Goal: Navigation & Orientation: Find specific page/section

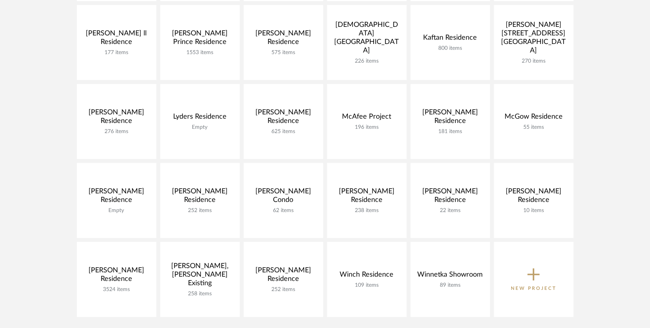
scroll to position [351, 0]
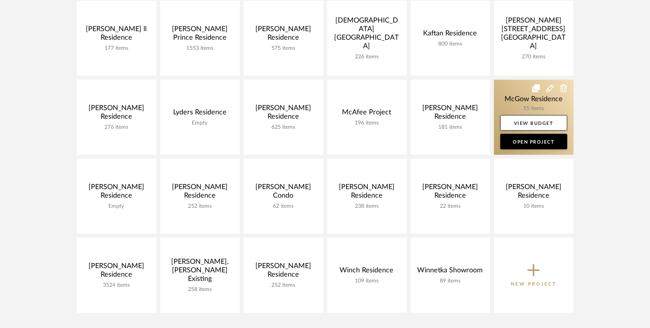
click at [504, 105] on link at bounding box center [533, 117] width 79 height 75
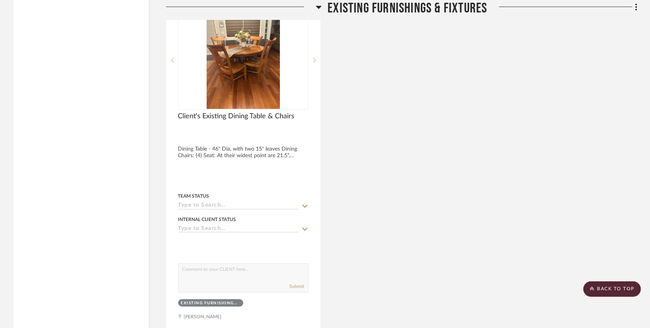
scroll to position [3896, 0]
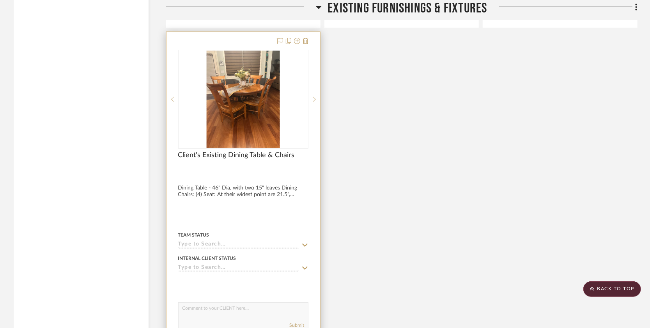
click at [281, 146] on div "0" at bounding box center [242, 99] width 129 height 98
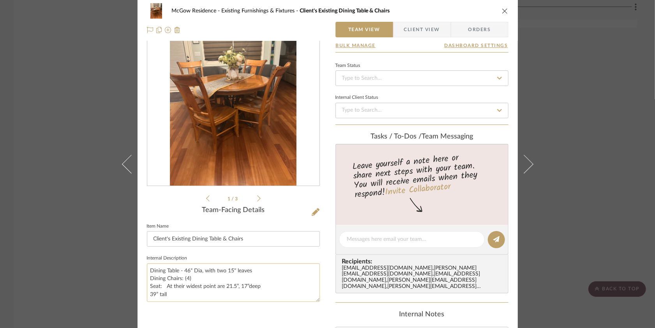
scroll to position [0, 0]
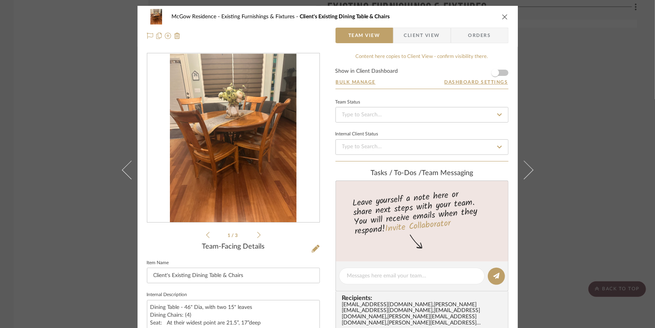
click at [257, 237] on icon at bounding box center [259, 235] width 4 height 6
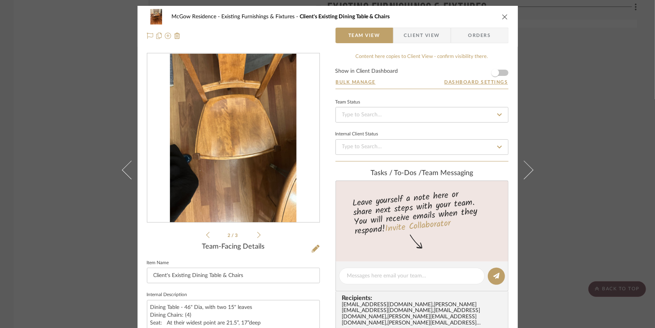
click at [257, 237] on icon at bounding box center [259, 235] width 4 height 6
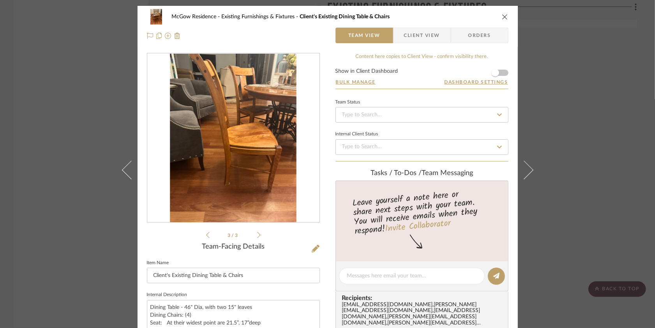
click at [98, 240] on div "McGow Residence Existing Furnishings & Fixtures Client's Existing Dining Table …" at bounding box center [327, 164] width 655 height 328
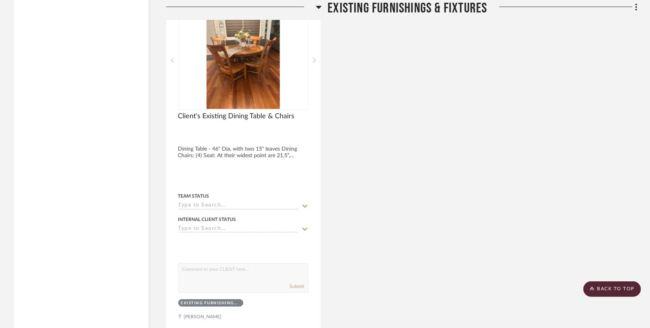
scroll to position [4091, 0]
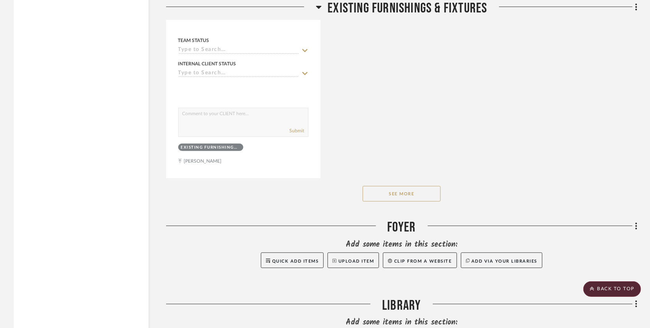
click at [412, 199] on button "See More" at bounding box center [401, 194] width 78 height 16
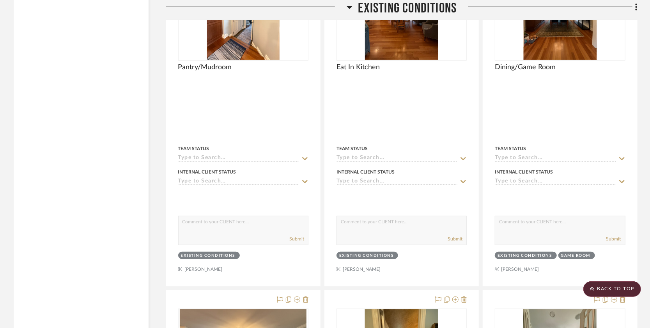
scroll to position [1987, 0]
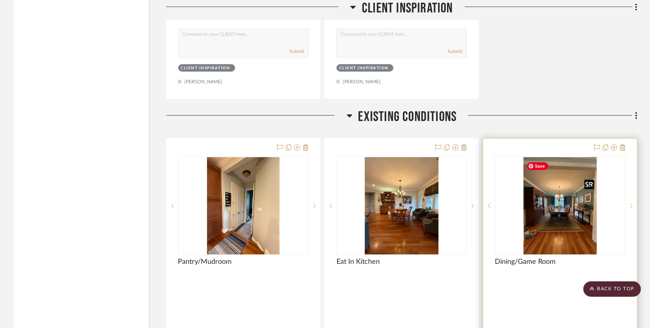
click at [567, 222] on img "0" at bounding box center [559, 205] width 73 height 97
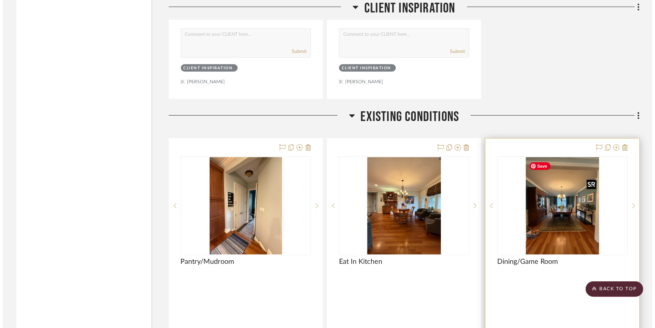
scroll to position [0, 0]
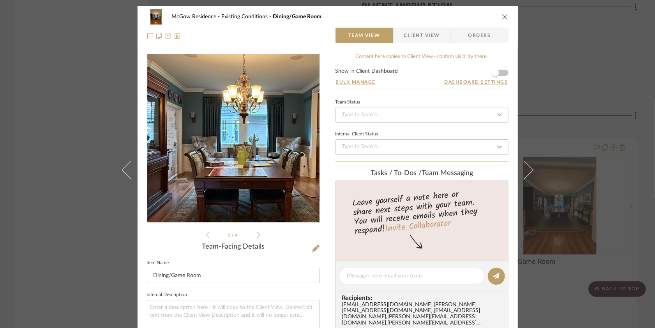
click at [226, 136] on img "0" at bounding box center [233, 138] width 127 height 169
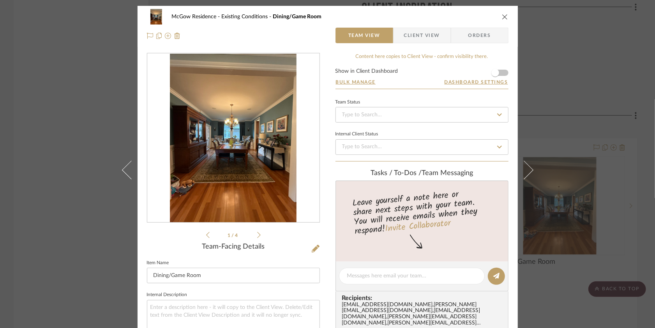
click at [257, 238] on icon at bounding box center [259, 235] width 4 height 7
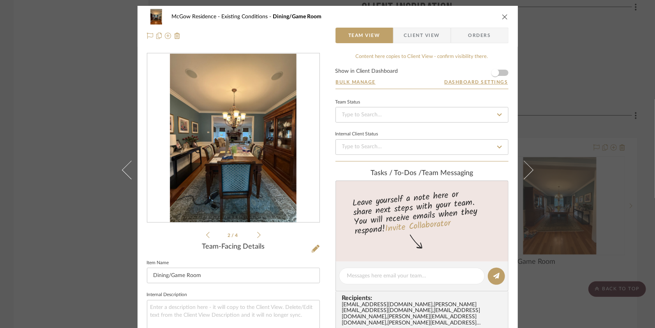
click at [257, 238] on icon at bounding box center [259, 235] width 4 height 7
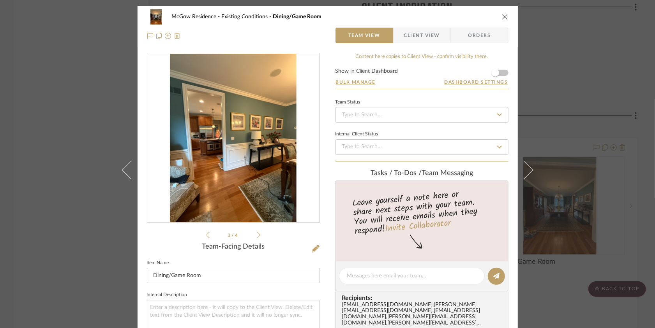
click at [257, 238] on icon at bounding box center [259, 235] width 4 height 7
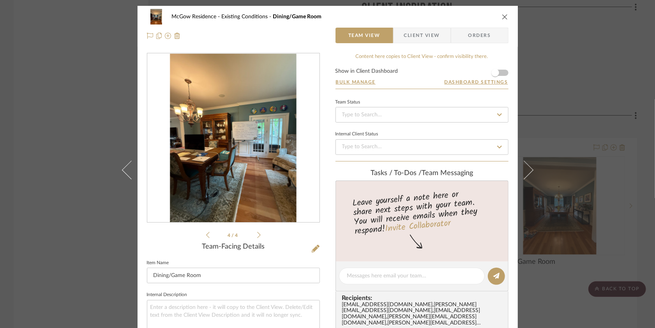
click at [44, 240] on div "McGow Residence Existing Conditions Dining/Game Room Team View Client View Orde…" at bounding box center [327, 164] width 655 height 328
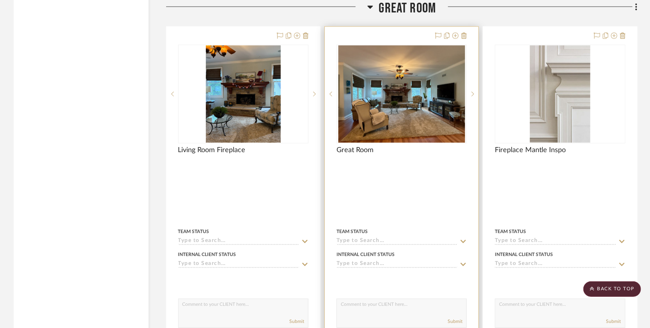
scroll to position [4637, 0]
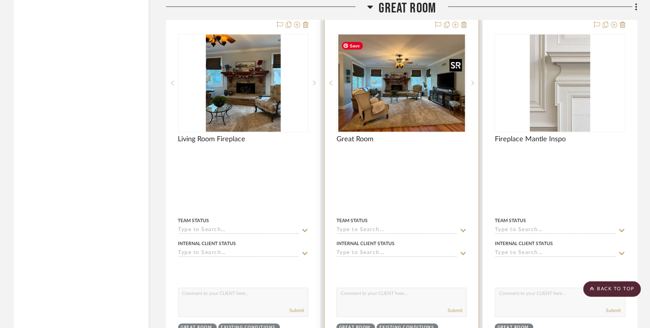
click at [377, 115] on img "0" at bounding box center [401, 83] width 127 height 97
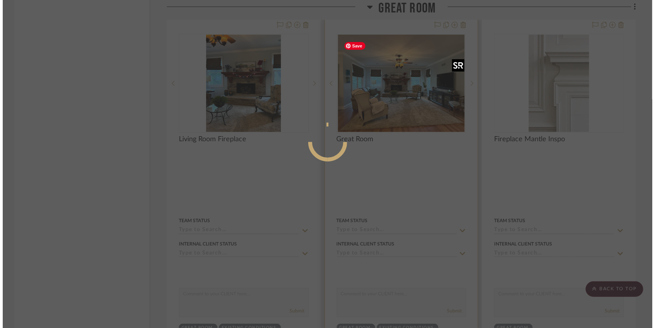
scroll to position [0, 0]
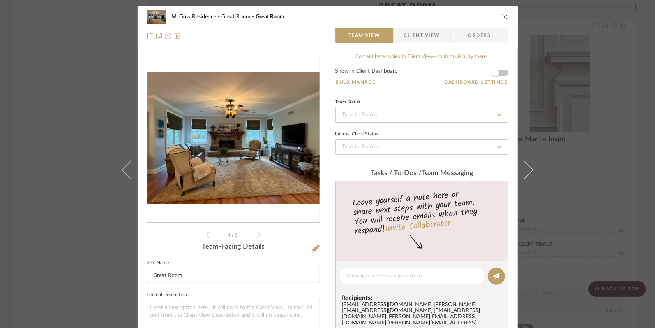
click at [257, 236] on icon at bounding box center [259, 235] width 4 height 7
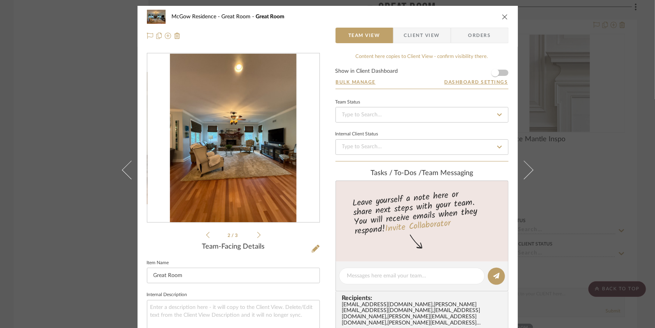
click at [257, 236] on icon at bounding box center [259, 235] width 4 height 7
